Goal: Task Accomplishment & Management: Use online tool/utility

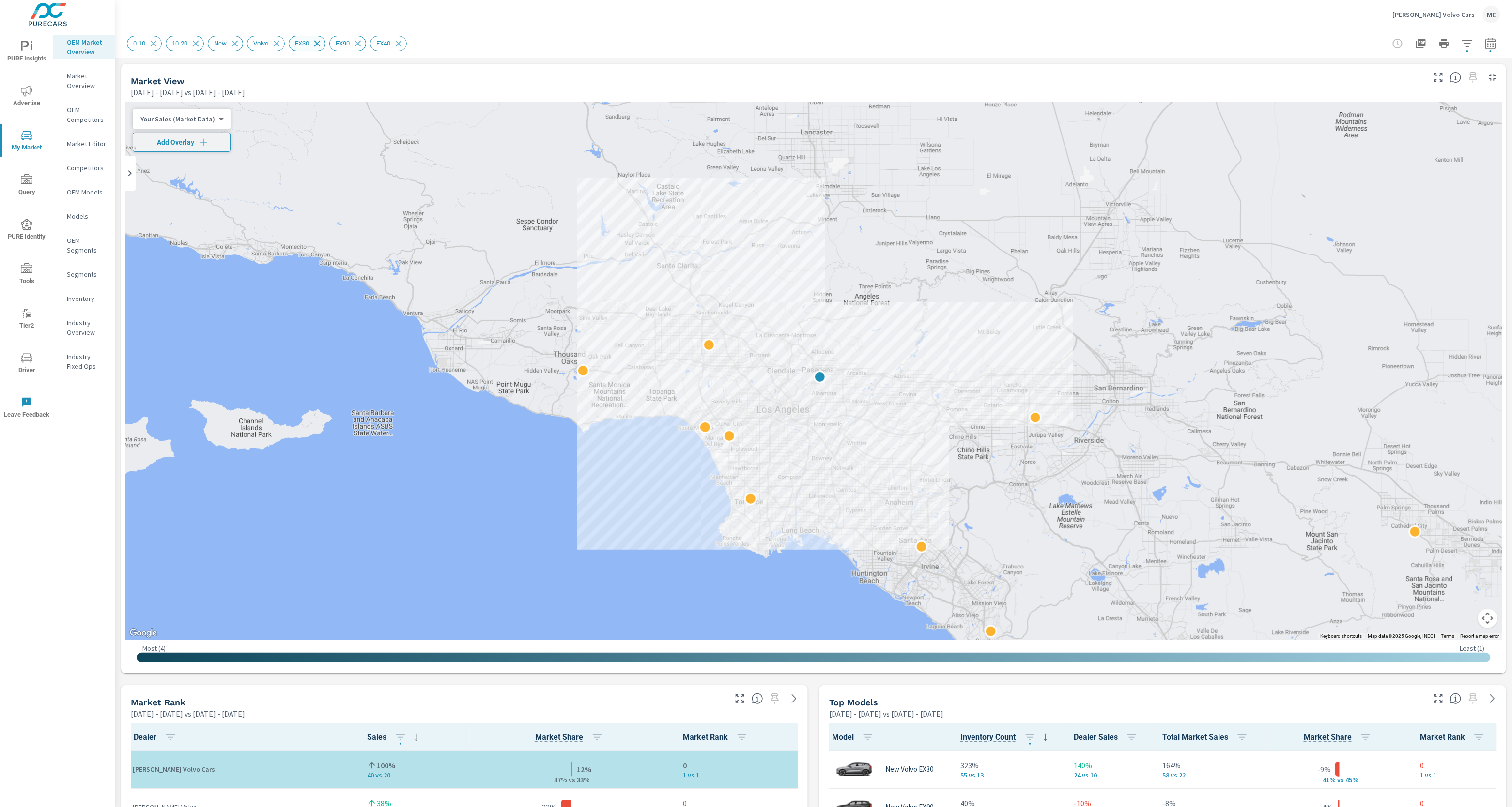
click at [320, 44] on icon at bounding box center [318, 44] width 7 height 7
click at [596, 26] on div "Rusnak Volvo Cars ME" at bounding box center [813, 14] width 1373 height 29
click at [803, 782] on span "Skip" at bounding box center [802, 784] width 23 height 9
click at [909, 50] on div "Reset Filters 0-10 10-20 New Volvo EX30 EX90 EX40" at bounding box center [737, 44] width 1222 height 16
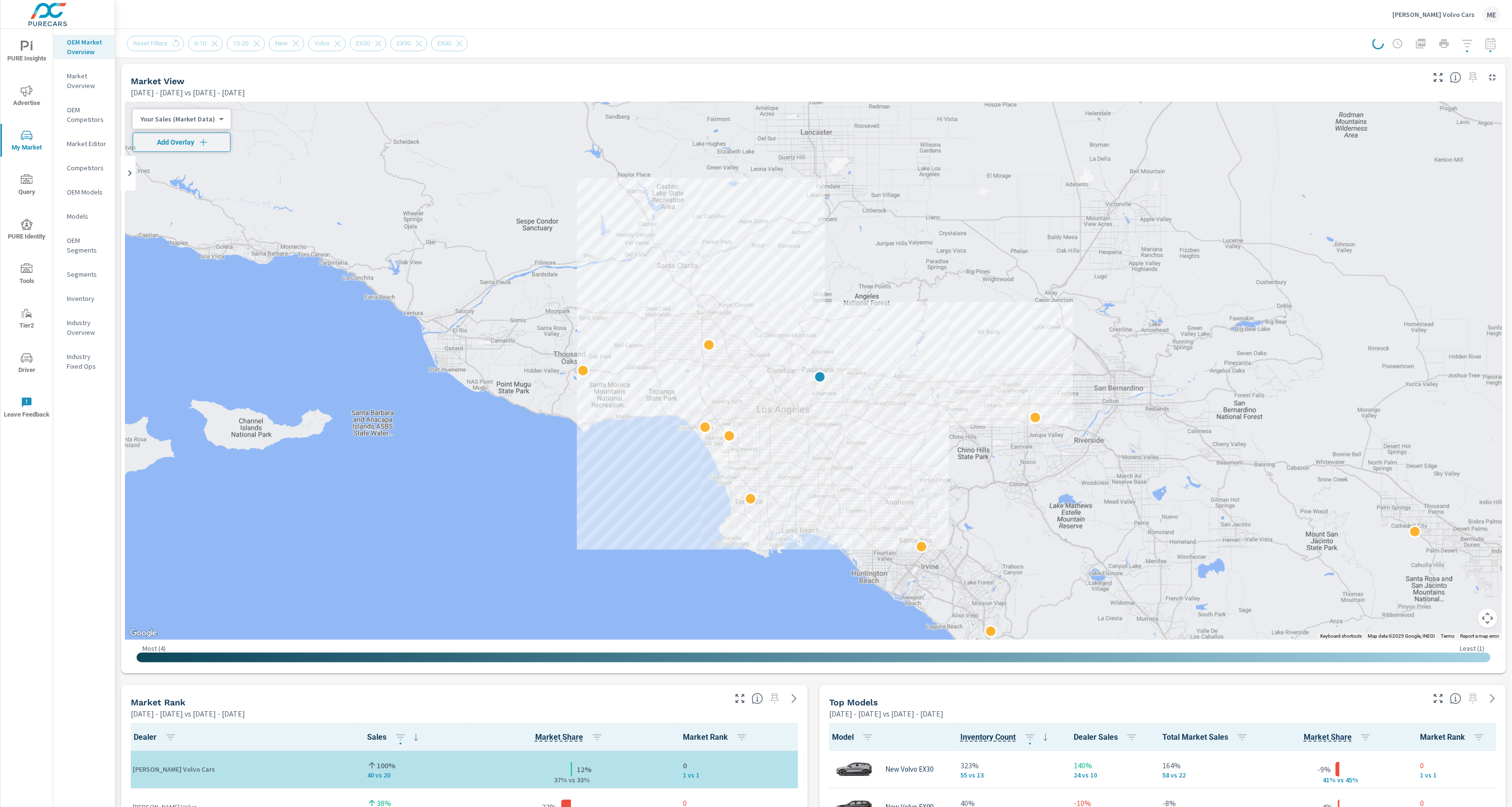
click at [593, 37] on div "Reset Filters 0-10 10-20 New Volvo EX30 EX90 EX40" at bounding box center [737, 44] width 1222 height 16
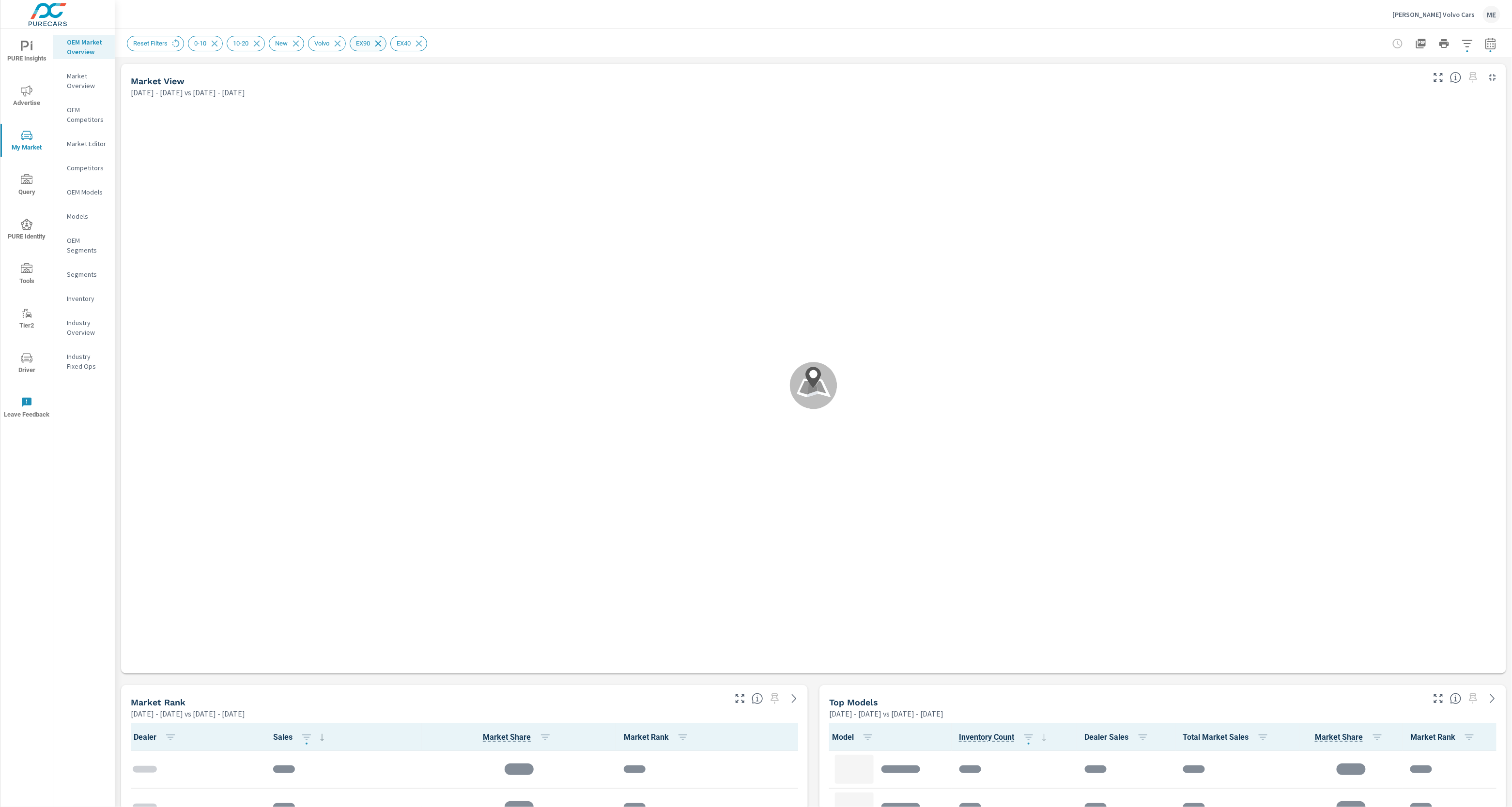
click at [384, 43] on icon at bounding box center [378, 43] width 11 height 11
click at [848, 35] on div "Reset Filters 0-10 10-20 New Volvo EX90 EX40" at bounding box center [813, 43] width 1373 height 29
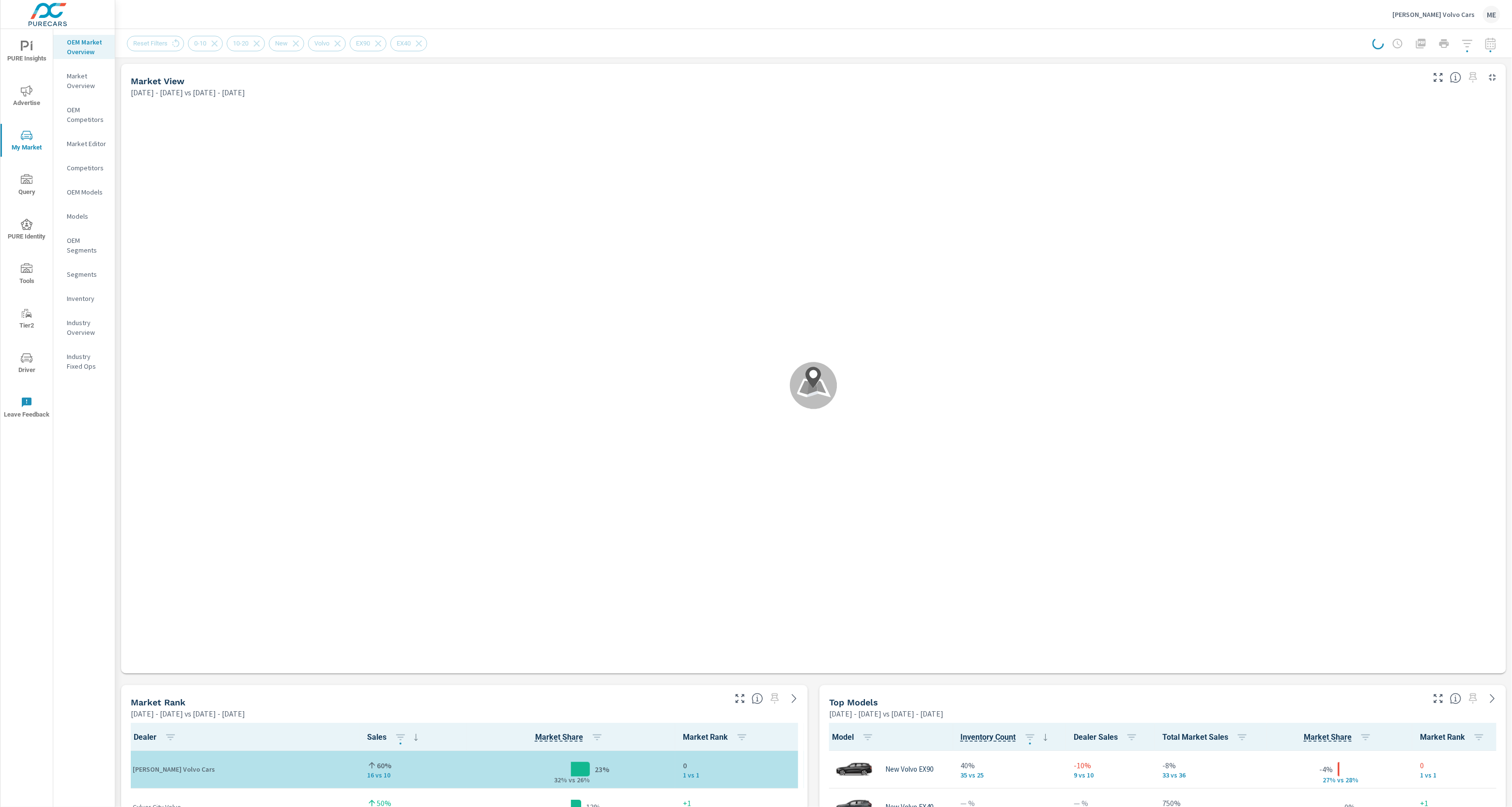
scroll to position [1, 0]
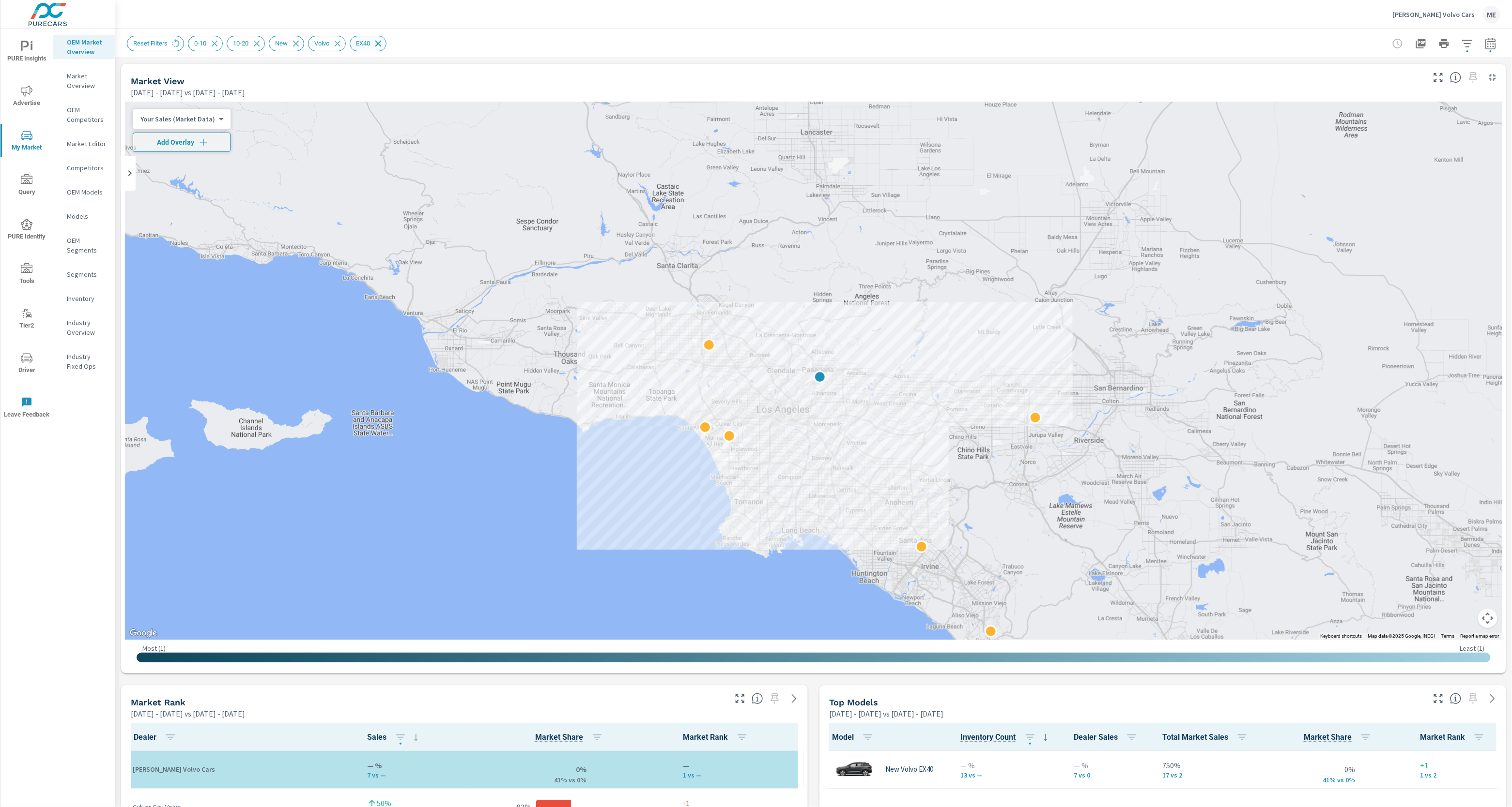
click at [382, 43] on icon at bounding box center [379, 44] width 7 height 7
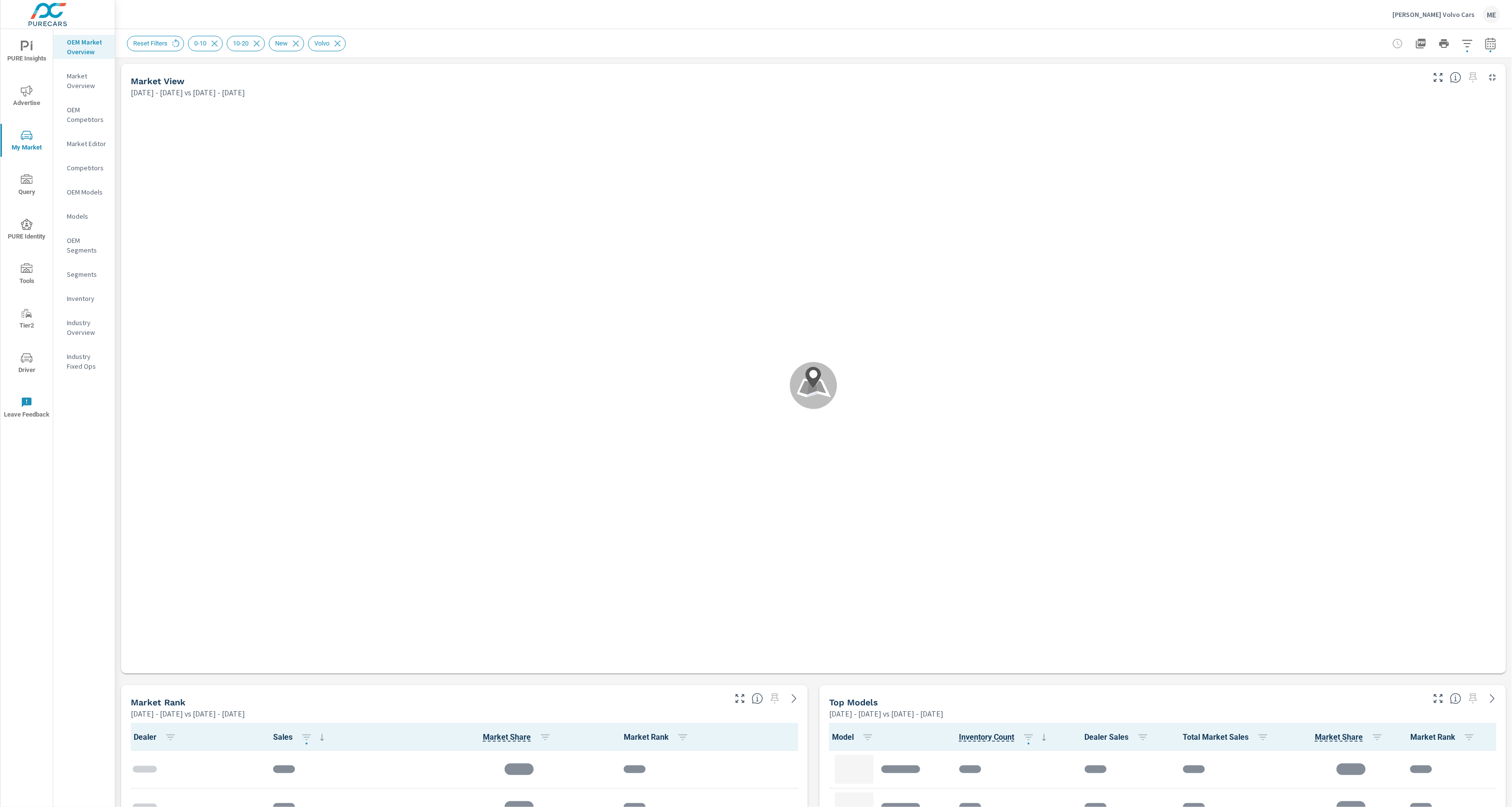
click at [570, 32] on div "Reset Filters 0-10 10-20 New Volvo" at bounding box center [813, 43] width 1373 height 29
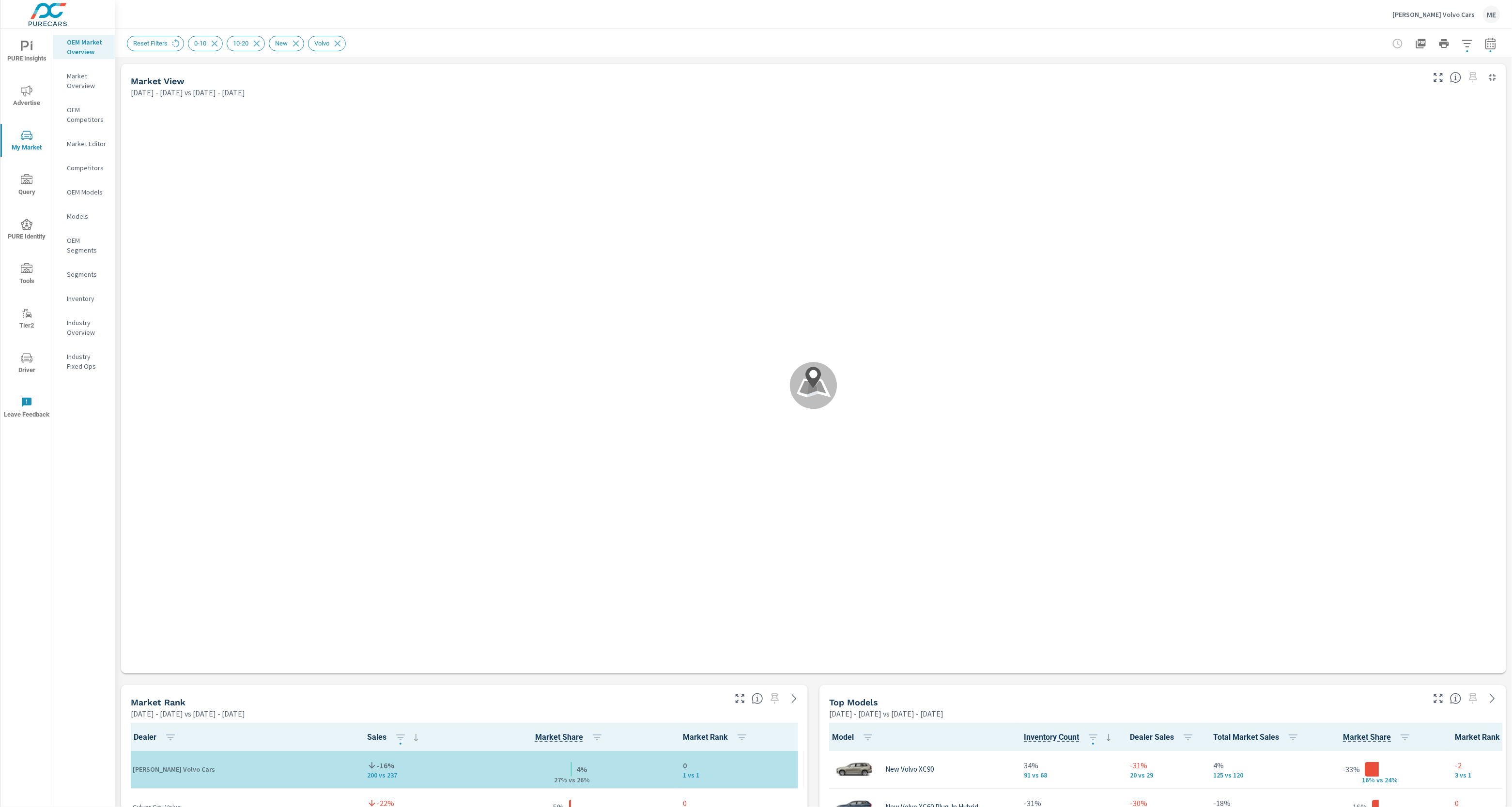
scroll to position [1, 0]
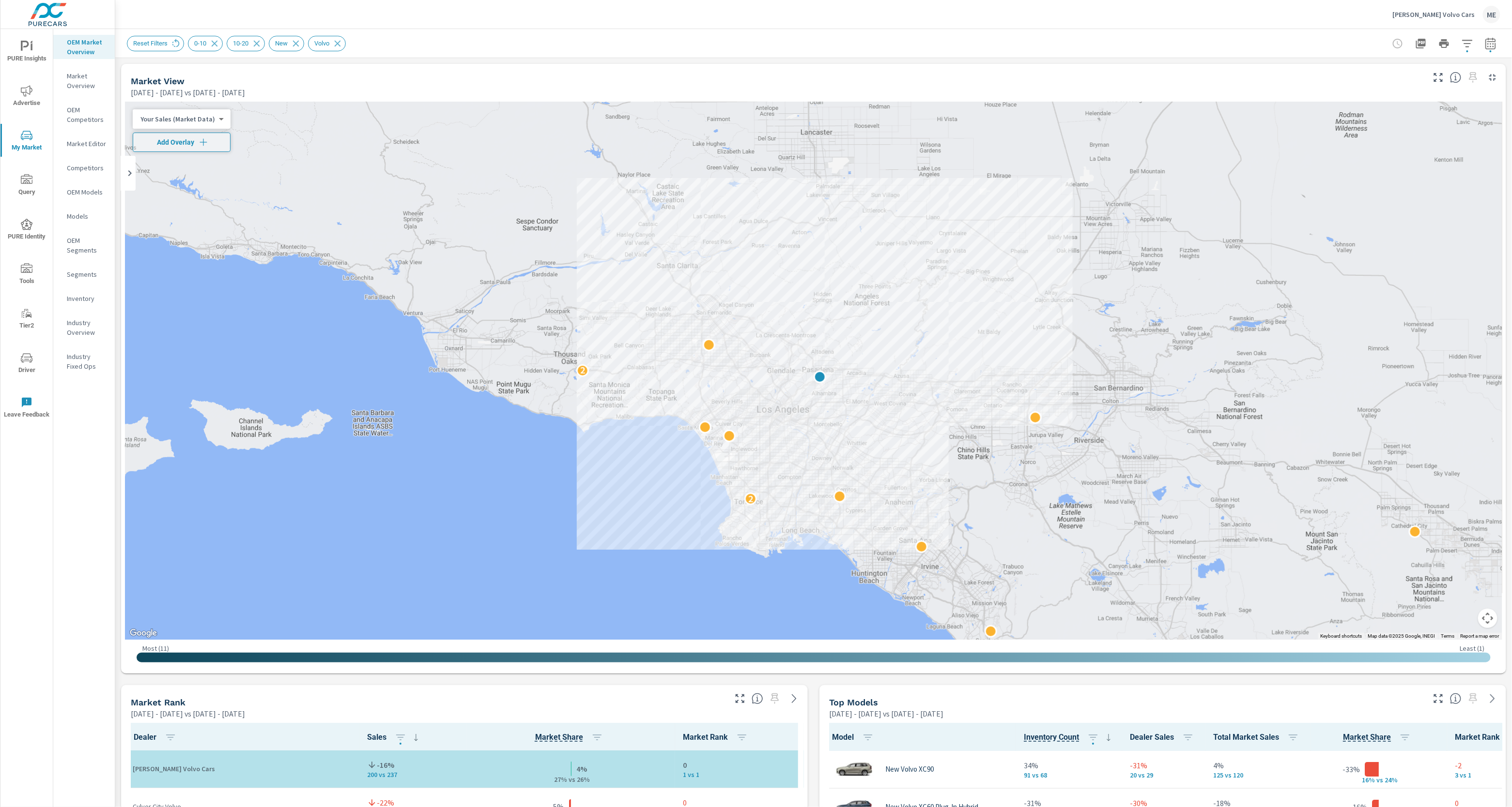
drag, startPoint x: 816, startPoint y: 693, endPoint x: 794, endPoint y: 693, distance: 22.0
click at [199, 144] on icon "button" at bounding box center [203, 142] width 10 height 10
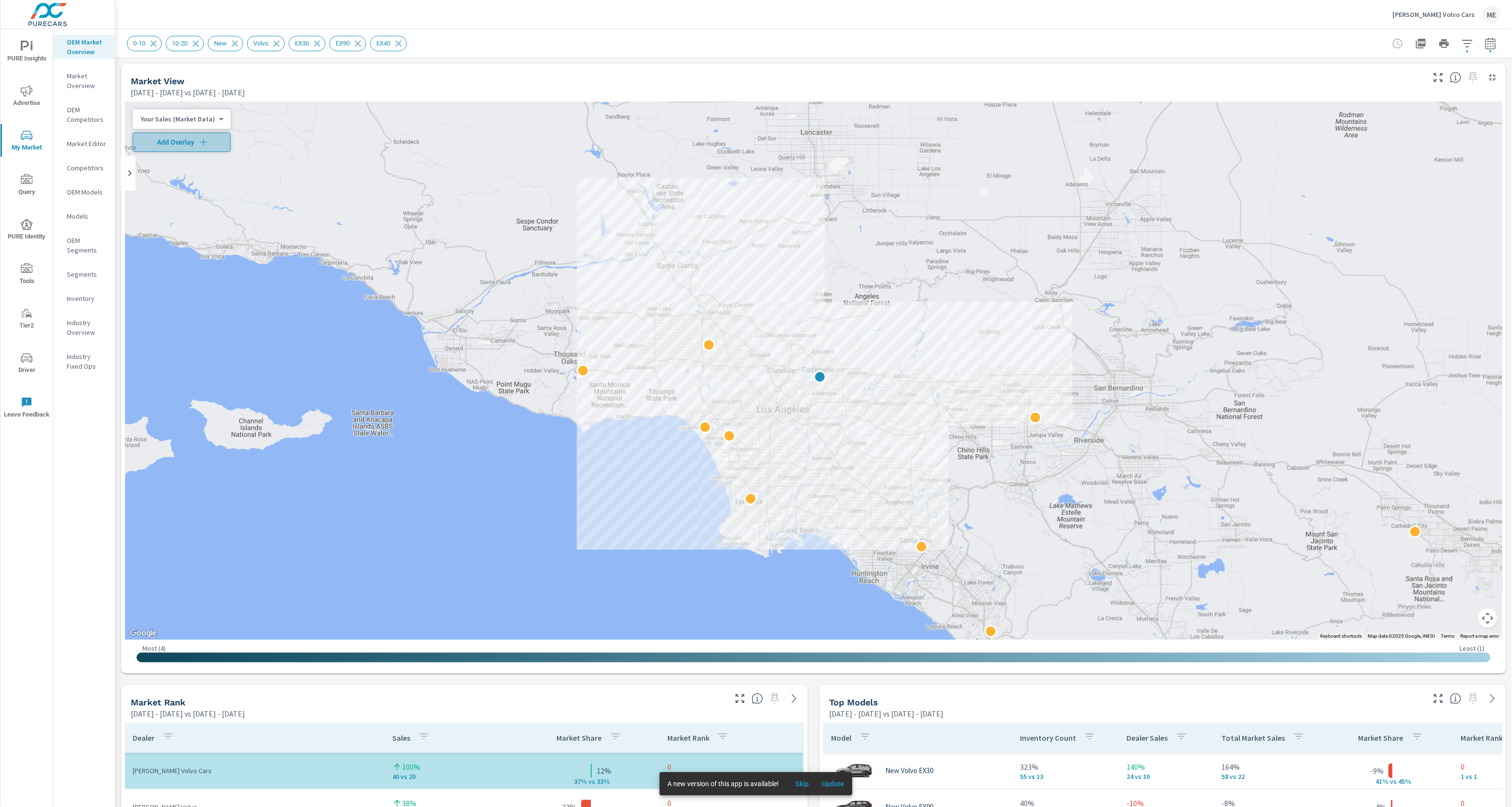
click at [186, 145] on span "Add Overlay" at bounding box center [181, 142] width 89 height 10
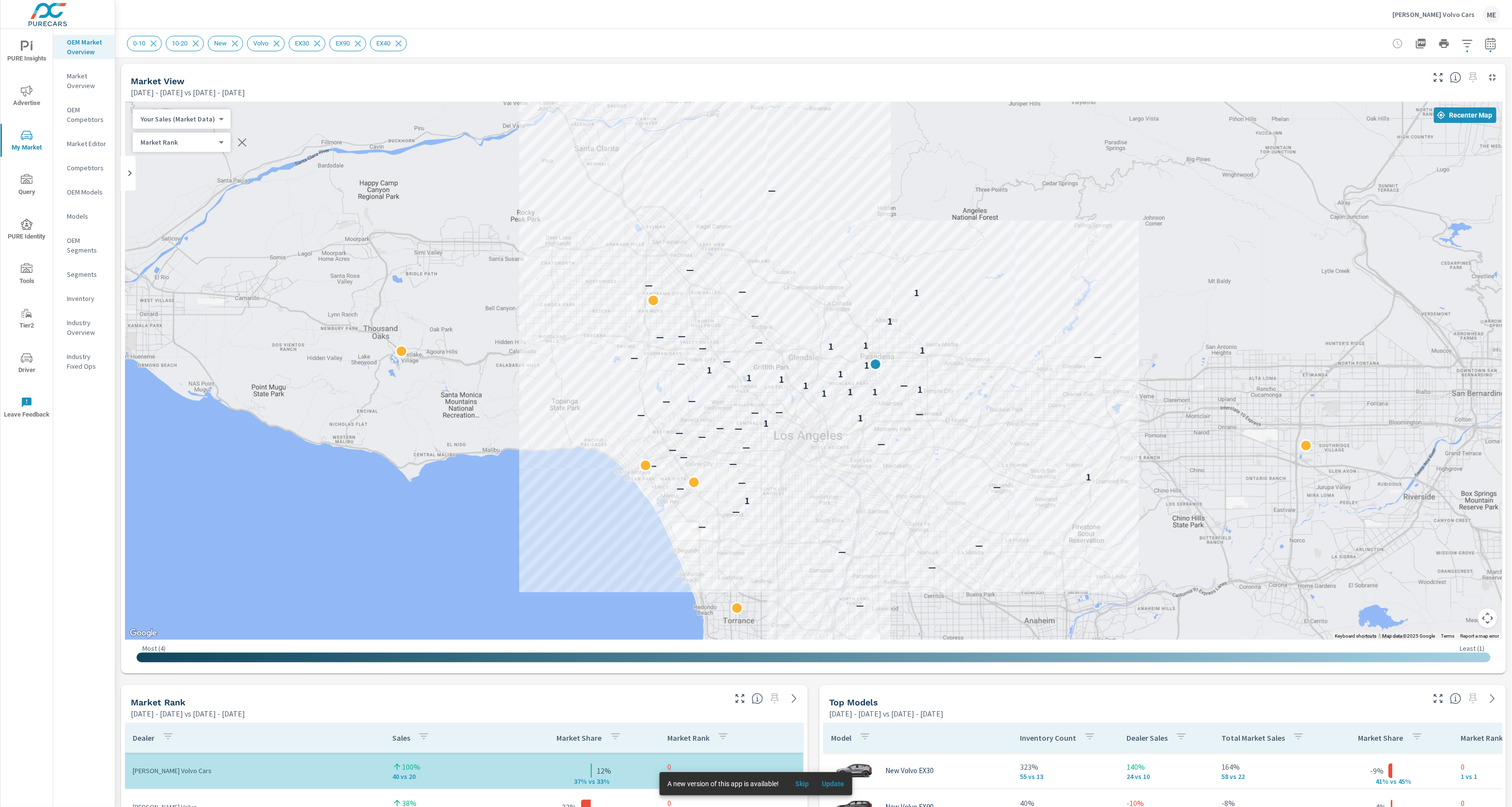
drag, startPoint x: 1011, startPoint y: 402, endPoint x: 956, endPoint y: 401, distance: 55.0
click at [956, 401] on div "— — — — — — 1 — — — 1 — — — — — — — — — — 1 1 — — — — — — 1 1 1 1 1 — 1 1 1 1 1…" at bounding box center [1378, 717] width 1240 height 697
